Goal: Task Accomplishment & Management: Manage account settings

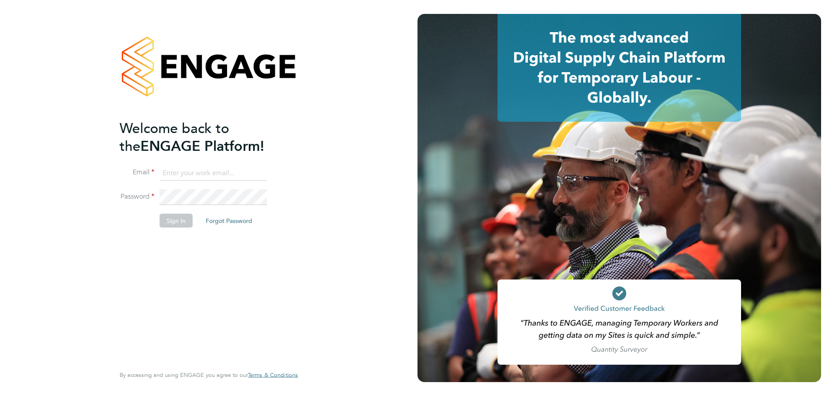
type input "owen.mcwilliams@g4s.com"
click at [197, 255] on div "Welcome back to the ENGAGE Platform! Email owen.mcwilliams@g4s.com Password Sig…" at bounding box center [205, 241] width 170 height 245
click at [177, 224] on button "Sign In" at bounding box center [176, 221] width 33 height 14
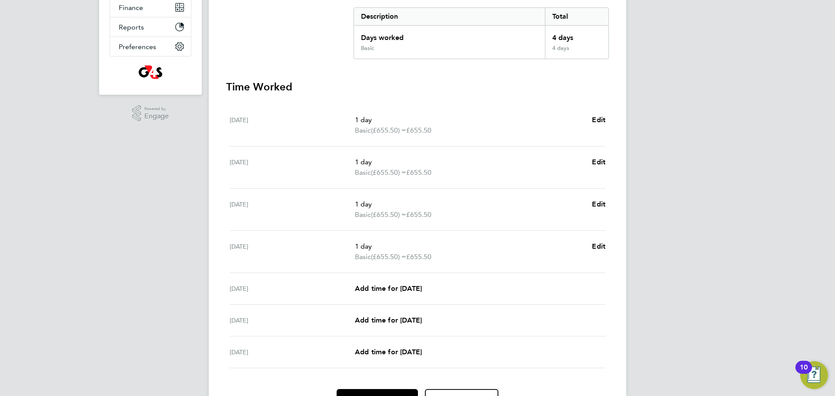
scroll to position [229, 0]
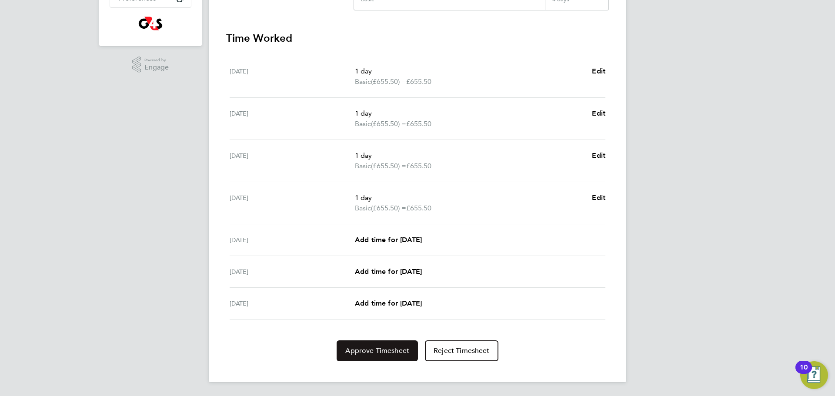
click at [377, 353] on span "Approve Timesheet" at bounding box center [377, 351] width 64 height 9
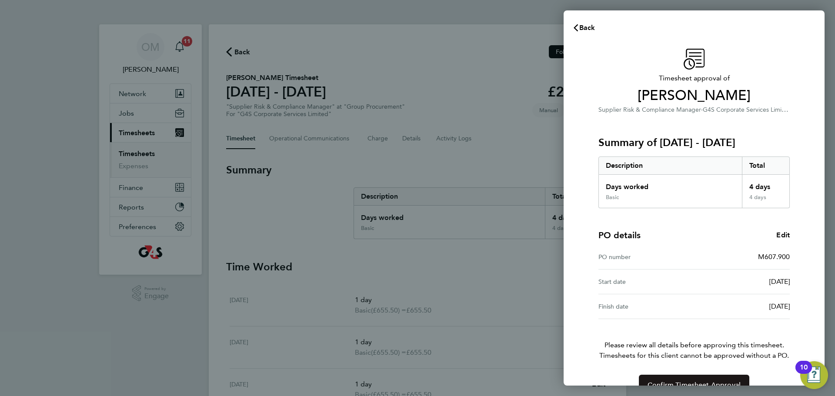
click at [668, 384] on span "Confirm Timesheet Approval" at bounding box center [694, 385] width 93 height 9
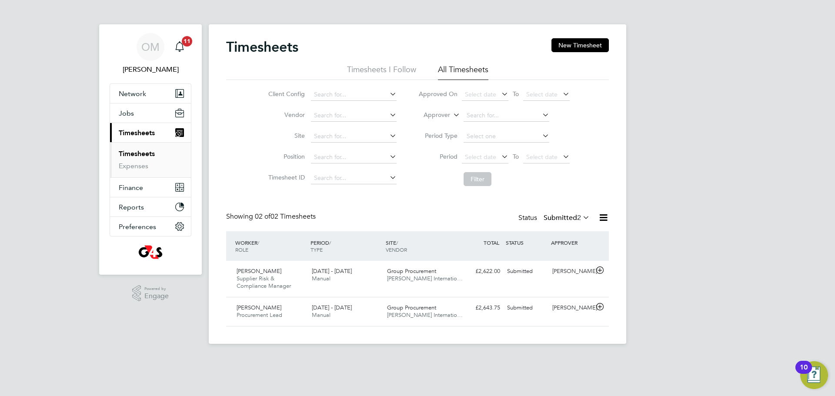
scroll to position [22, 76]
